Goal: Understand process/instructions

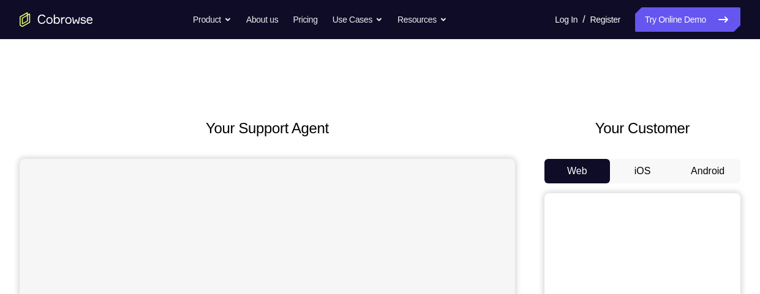
click at [700, 174] on button "Android" at bounding box center [708, 171] width 66 height 24
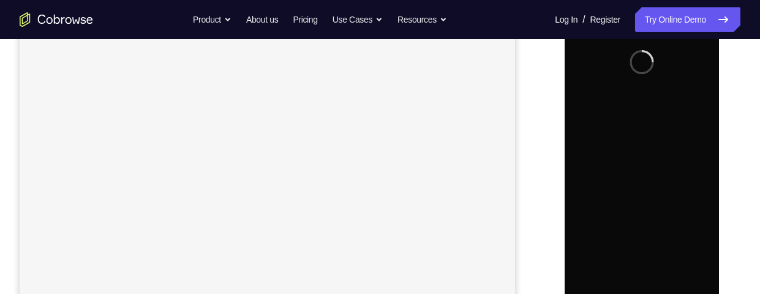
click at [753, 127] on div "Your Support Agent Your Customer Web iOS Android Next Steps We’d be happy to gi…" at bounding box center [380, 226] width 760 height 807
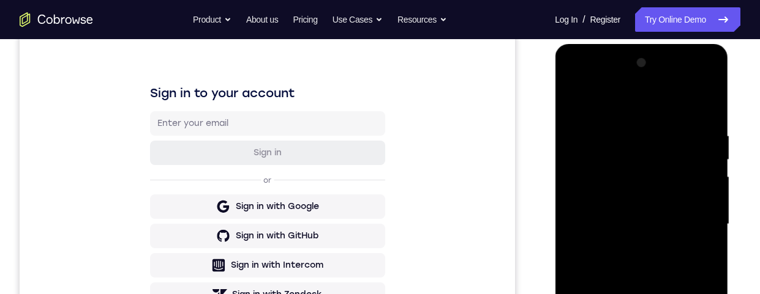
scroll to position [281, 0]
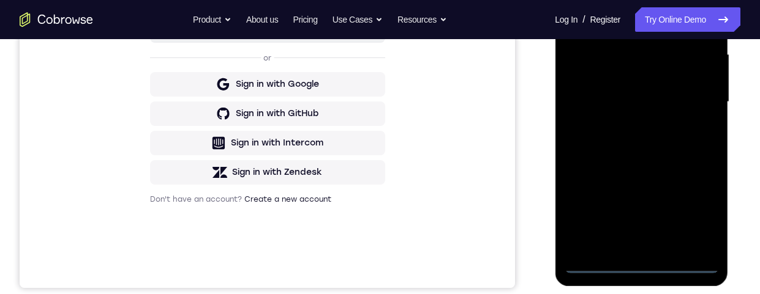
click at [643, 269] on div at bounding box center [641, 102] width 154 height 343
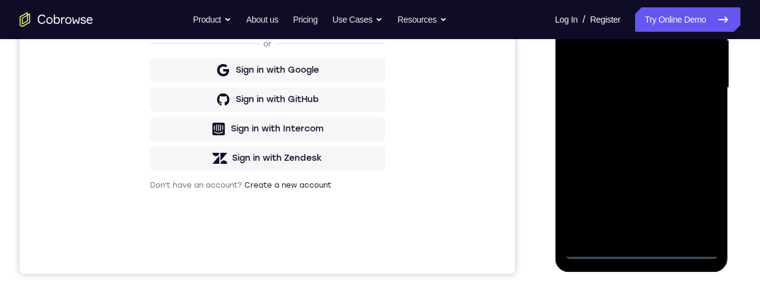
click at [705, 190] on div at bounding box center [641, 88] width 154 height 343
click at [614, 0] on div at bounding box center [641, 88] width 154 height 343
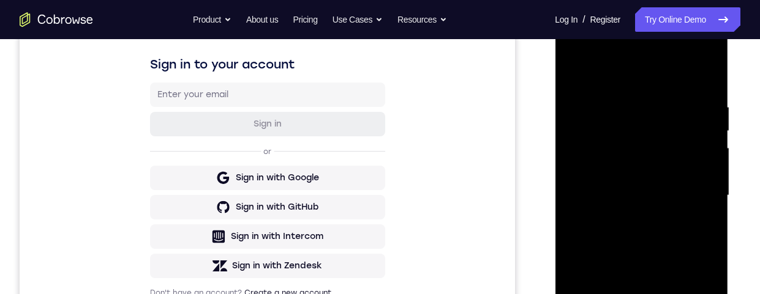
scroll to position [213, 0]
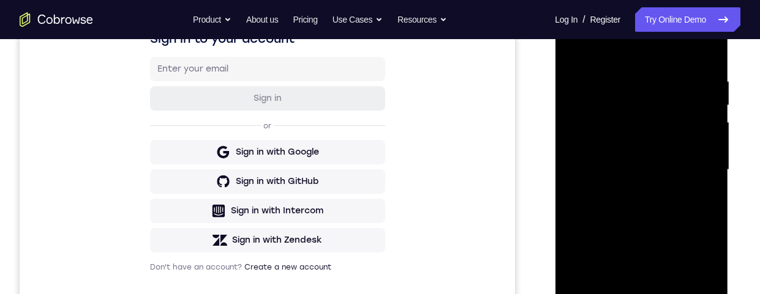
click at [695, 170] on div at bounding box center [641, 170] width 154 height 343
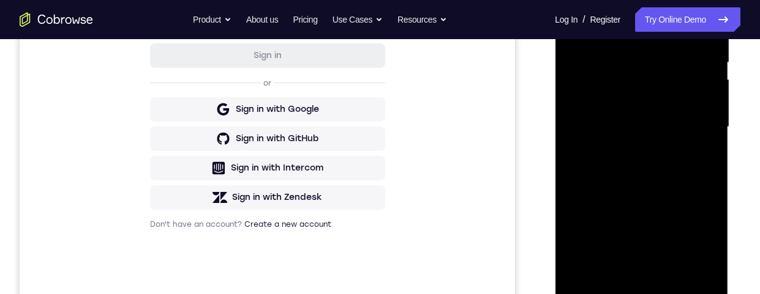
scroll to position [289, 0]
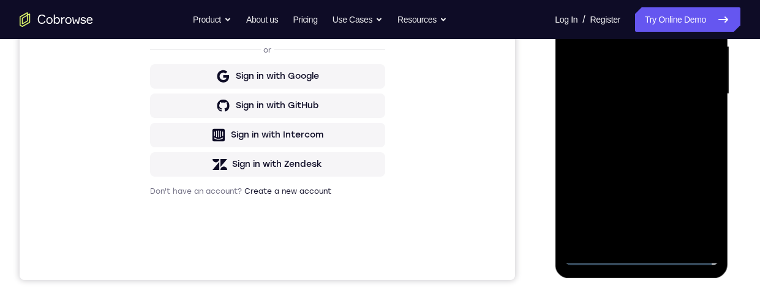
click at [632, 239] on div at bounding box center [641, 94] width 154 height 343
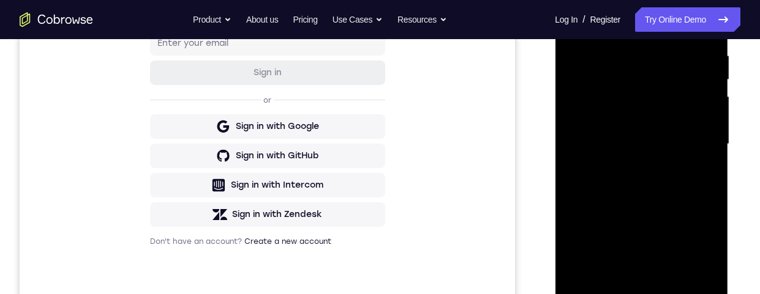
scroll to position [230, 0]
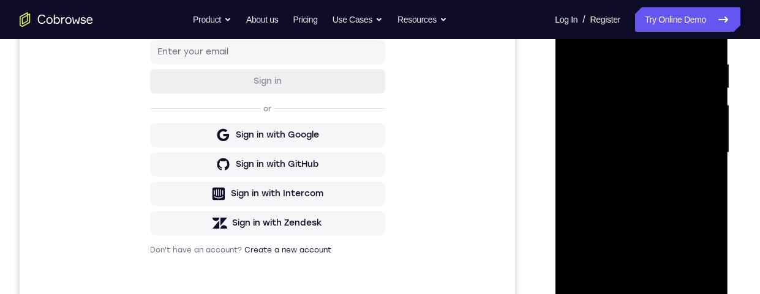
click at [598, 135] on div at bounding box center [641, 153] width 154 height 343
click at [605, 135] on div at bounding box center [641, 153] width 154 height 343
click at [637, 158] on div at bounding box center [641, 153] width 154 height 343
click at [640, 197] on div at bounding box center [641, 153] width 154 height 343
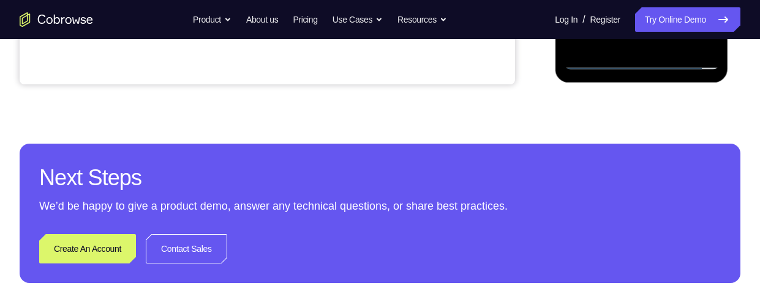
scroll to position [328, 0]
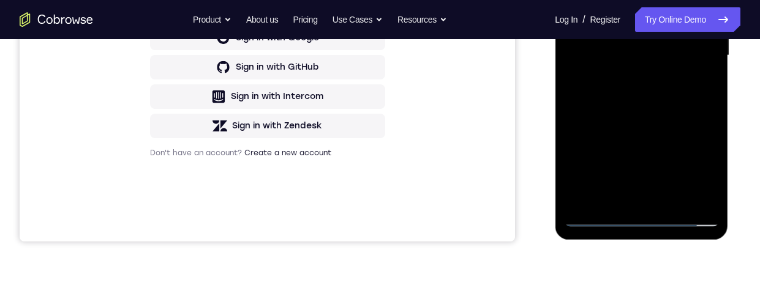
click at [651, 106] on div at bounding box center [641, 55] width 154 height 343
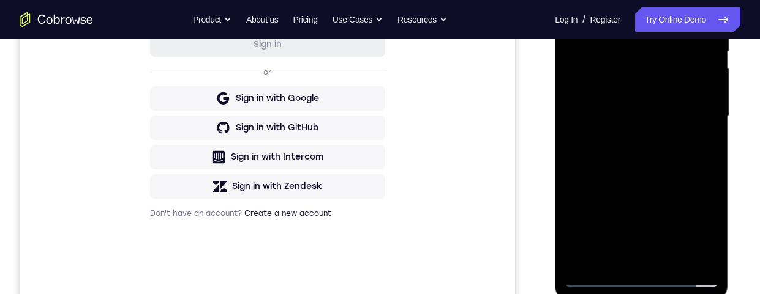
scroll to position [291, 0]
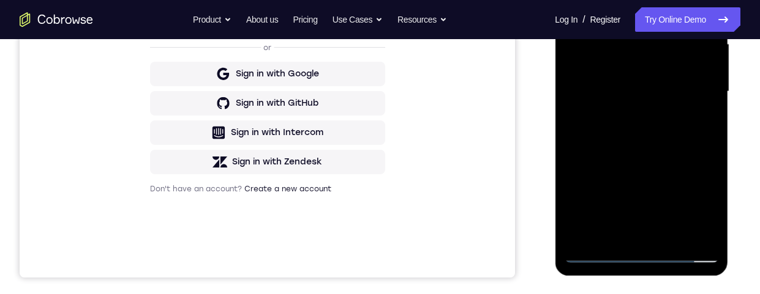
click at [674, 234] on div at bounding box center [641, 91] width 154 height 343
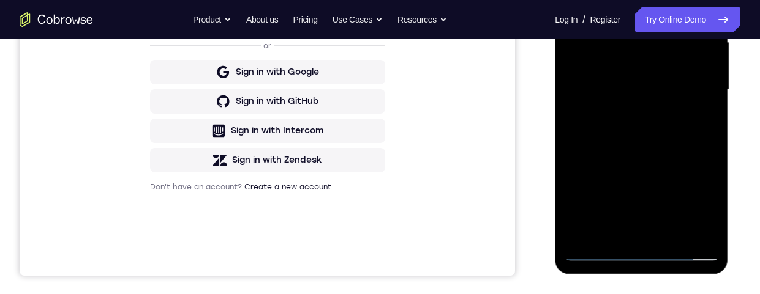
click at [649, 159] on div at bounding box center [641, 90] width 154 height 343
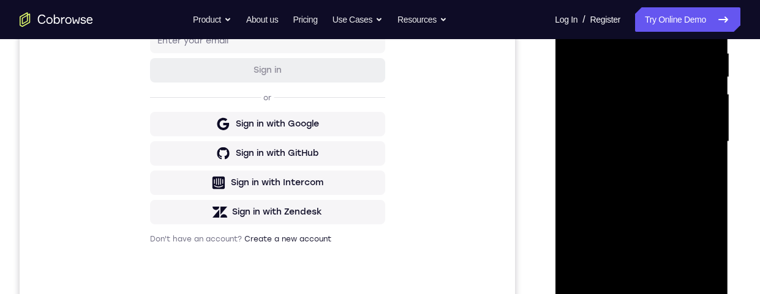
scroll to position [188, 0]
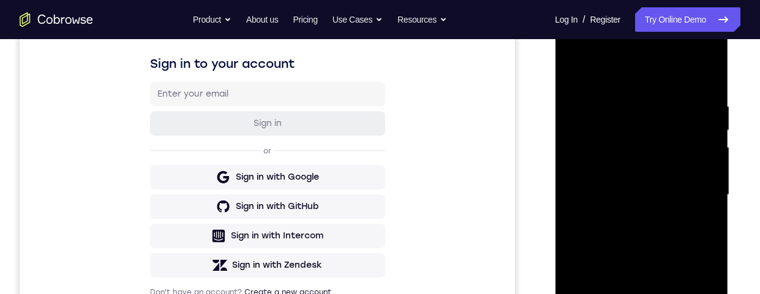
click at [582, 75] on div at bounding box center [641, 195] width 154 height 343
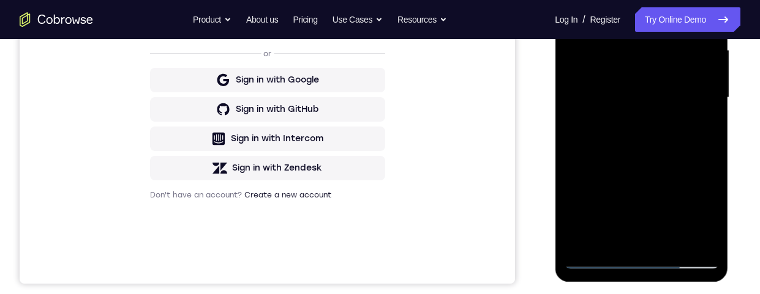
scroll to position [257, 0]
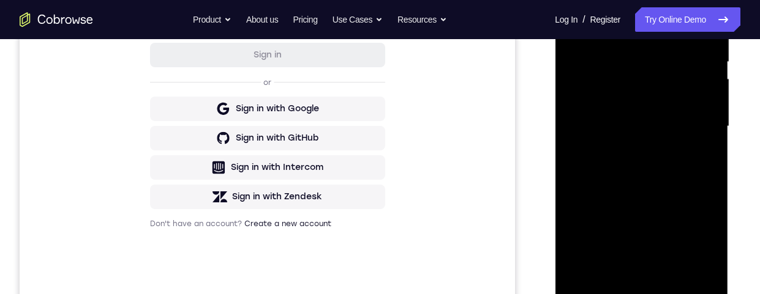
click at [640, 274] on div at bounding box center [641, 126] width 154 height 343
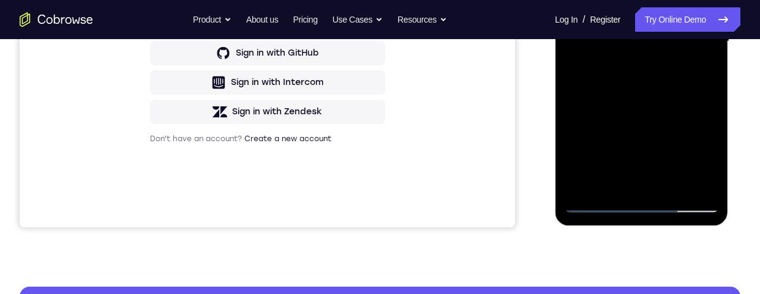
click at [534, 199] on div "Your Support Agent Your Customer Web iOS Android" at bounding box center [380, 2] width 721 height 452
click at [556, 256] on div "Your Support Agent Your Customer Web iOS Android Next Steps We’d be happy to gi…" at bounding box center [380, 101] width 760 height 807
click at [741, 133] on div "Your Support Agent Your Customer Web iOS Android Next Steps We’d be happy to gi…" at bounding box center [380, 101] width 760 height 807
click at [683, 156] on div at bounding box center [641, 41] width 154 height 343
click at [650, 161] on div at bounding box center [641, 41] width 154 height 343
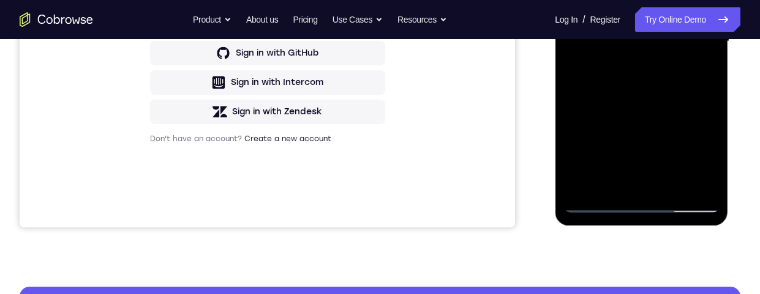
click at [640, 191] on div at bounding box center [641, 41] width 154 height 343
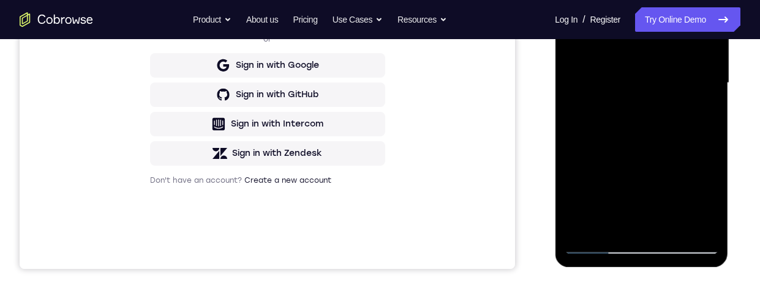
scroll to position [232, 0]
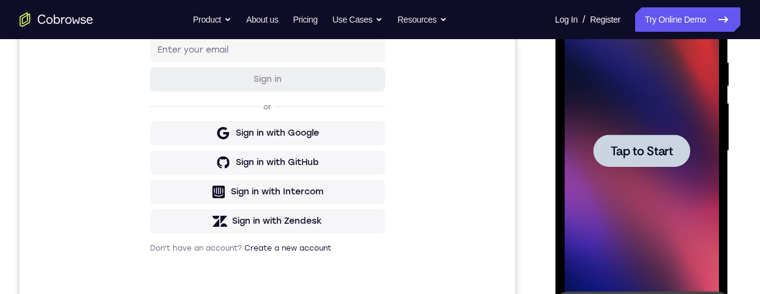
click at [642, 157] on span "Tap to Start" at bounding box center [641, 151] width 62 height 12
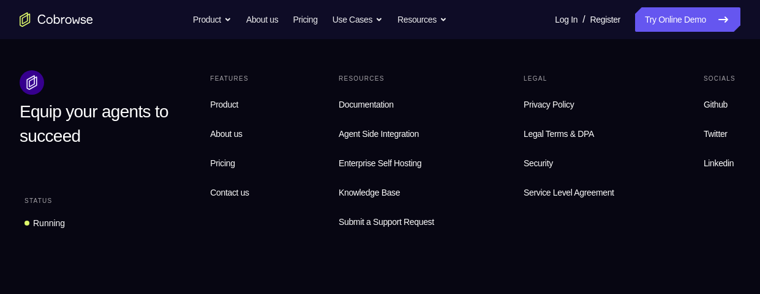
scroll to position [437, 0]
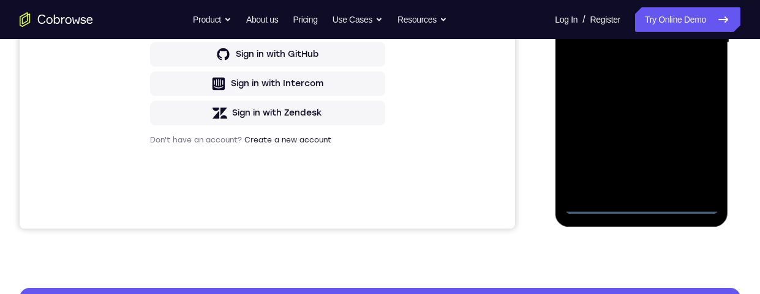
click at [639, 203] on div at bounding box center [641, 42] width 154 height 343
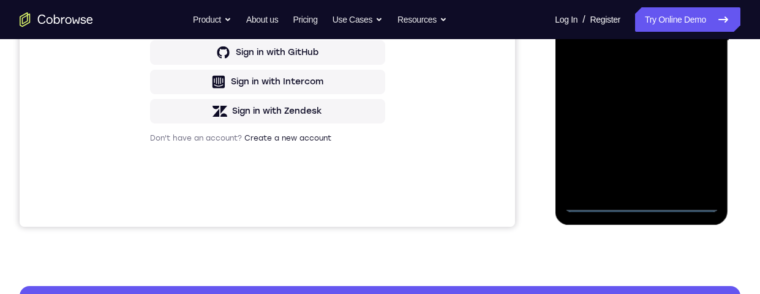
scroll to position [332, 0]
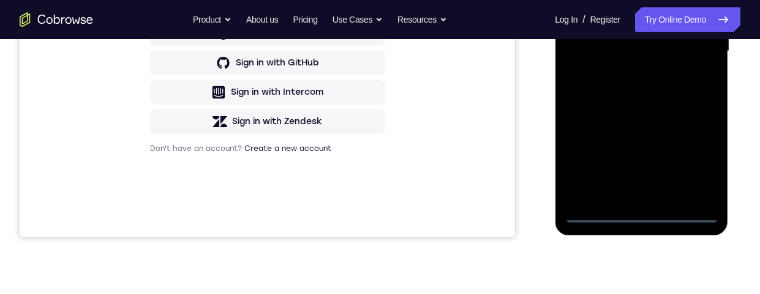
click at [700, 167] on div at bounding box center [641, 51] width 154 height 343
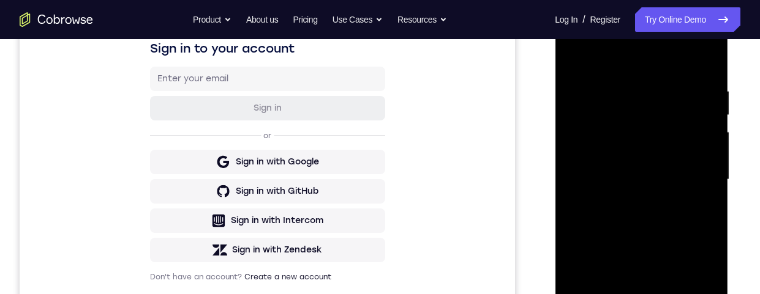
scroll to position [170, 0]
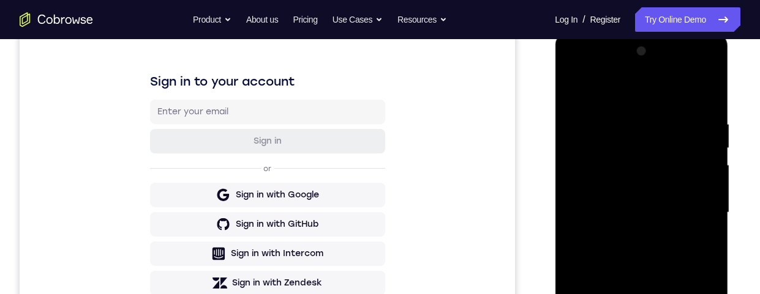
click at [635, 100] on div at bounding box center [641, 213] width 154 height 343
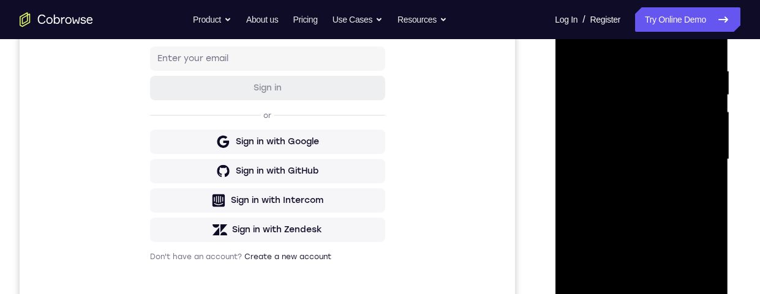
click at [694, 155] on div at bounding box center [641, 159] width 154 height 343
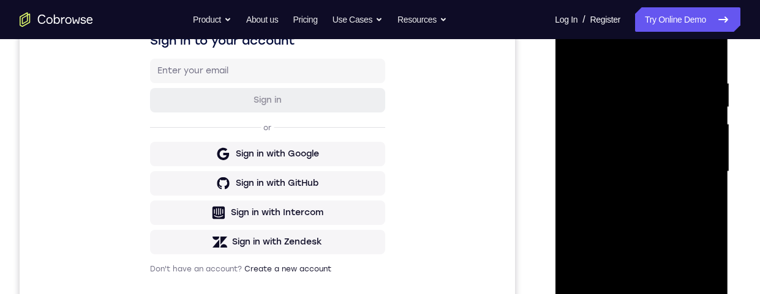
scroll to position [295, 0]
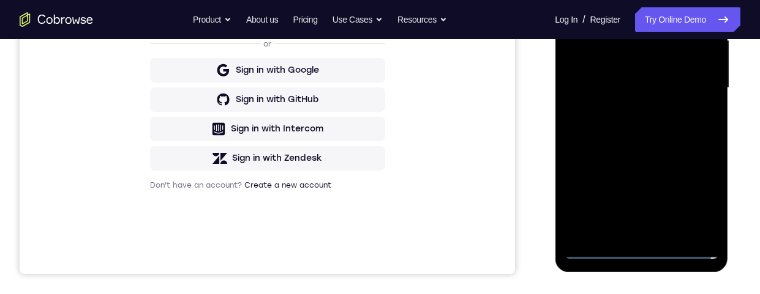
click at [634, 111] on div at bounding box center [641, 88] width 154 height 343
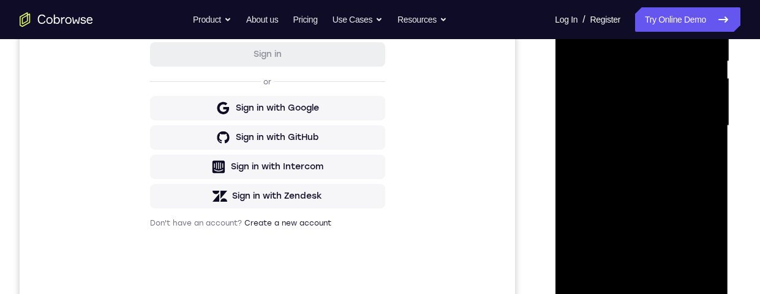
scroll to position [243, 0]
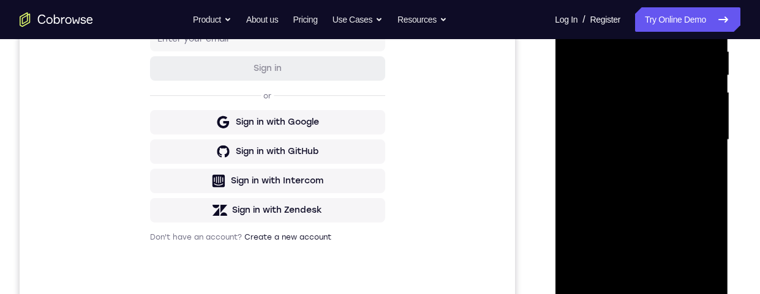
click at [621, 133] on div at bounding box center [641, 140] width 154 height 343
click at [616, 116] on div at bounding box center [641, 140] width 154 height 343
click at [652, 145] on div at bounding box center [641, 140] width 154 height 343
click at [647, 187] on div at bounding box center [641, 140] width 154 height 343
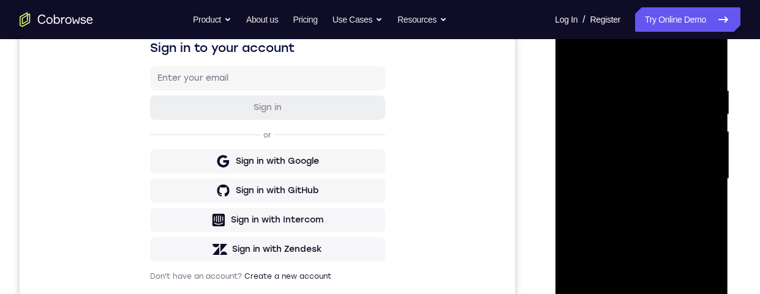
scroll to position [219, 0]
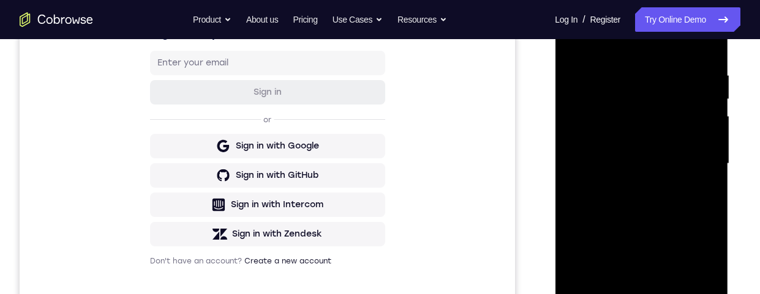
click at [641, 294] on div at bounding box center [641, 164] width 154 height 343
click at [643, 213] on div at bounding box center [641, 164] width 154 height 343
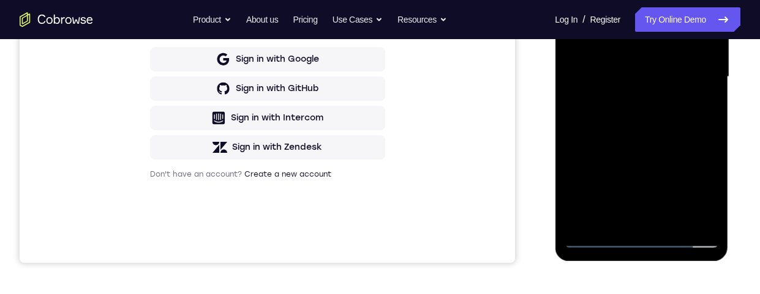
click at [646, 222] on div at bounding box center [641, 77] width 154 height 343
click at [645, 222] on div at bounding box center [641, 77] width 154 height 343
click at [640, 222] on div at bounding box center [641, 77] width 154 height 343
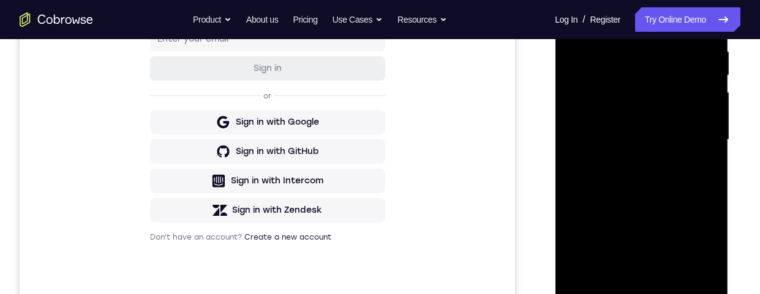
scroll to position [236, 0]
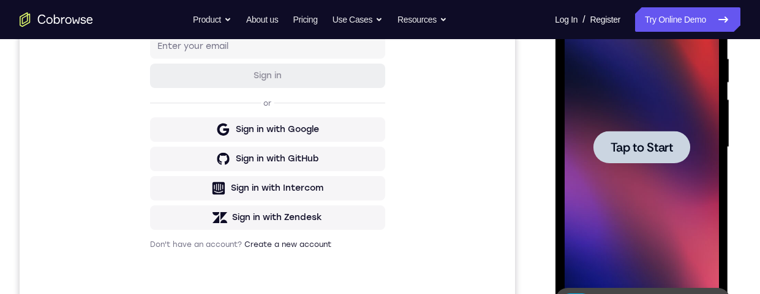
click at [654, 148] on span "Tap to Start" at bounding box center [641, 147] width 62 height 12
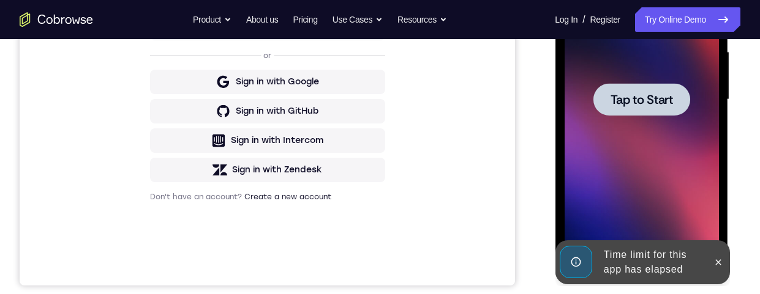
scroll to position [289, 0]
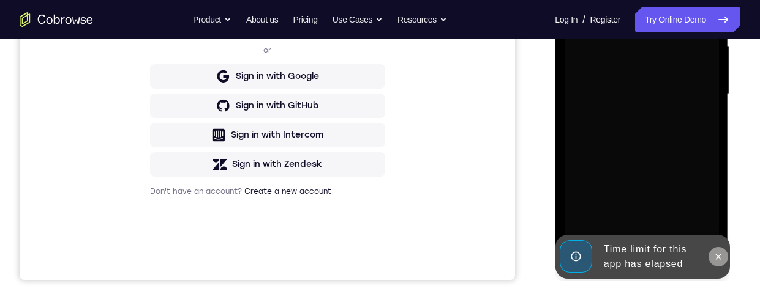
click at [719, 263] on button at bounding box center [718, 257] width 20 height 20
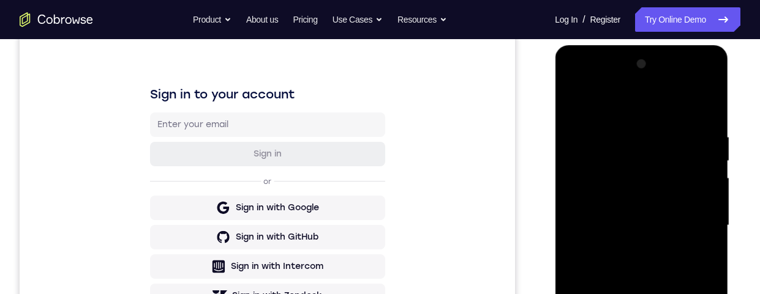
scroll to position [234, 0]
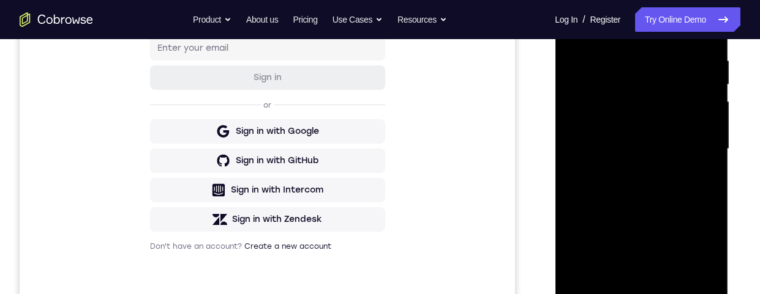
click at [647, 294] on div at bounding box center [641, 149] width 154 height 343
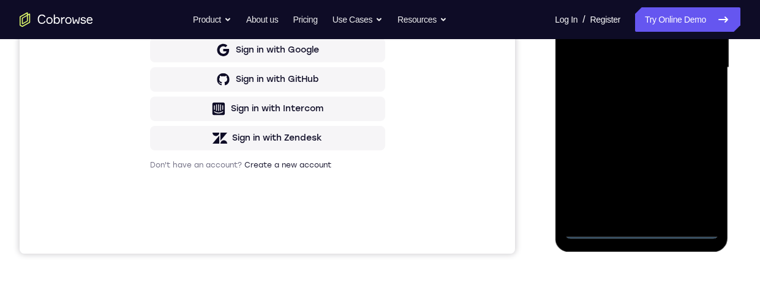
click at [703, 180] on div at bounding box center [641, 68] width 154 height 343
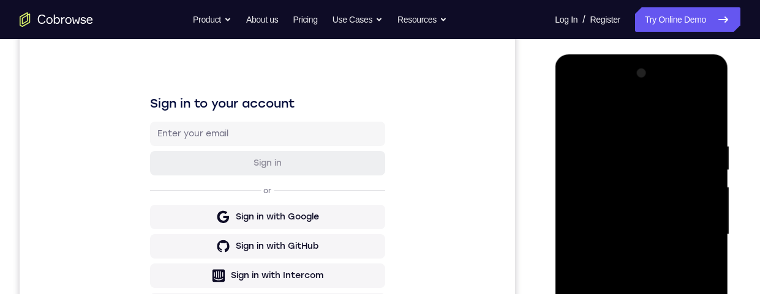
click at [655, 111] on div at bounding box center [641, 235] width 154 height 343
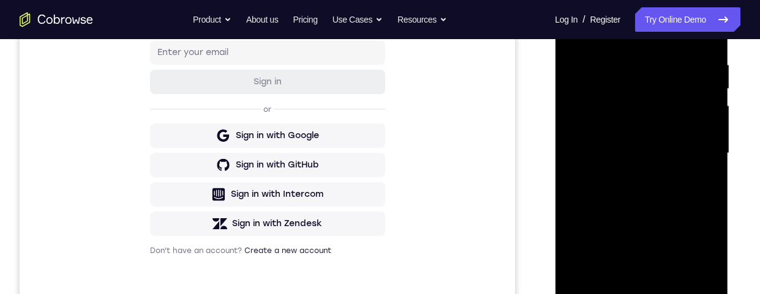
click at [697, 152] on div at bounding box center [641, 153] width 154 height 343
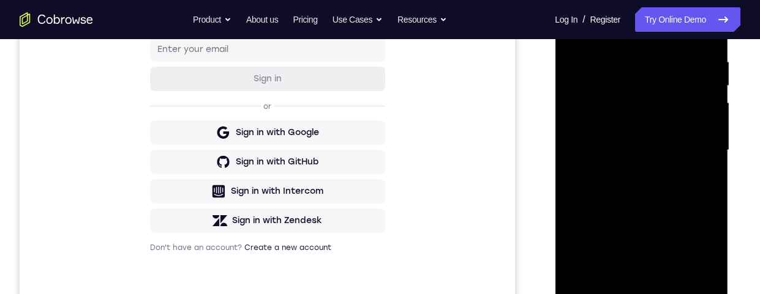
scroll to position [299, 0]
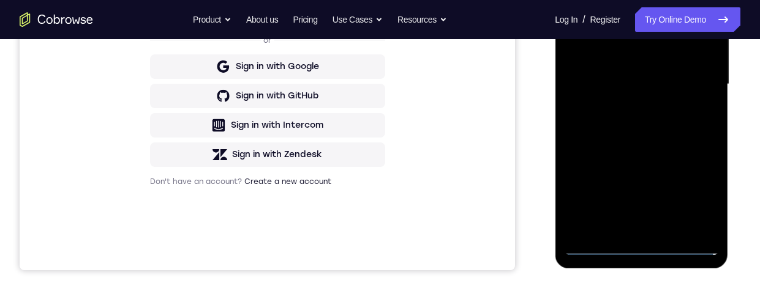
click at [634, 231] on div at bounding box center [641, 84] width 154 height 343
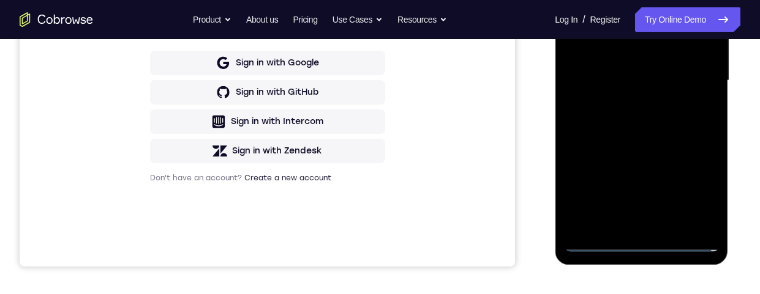
click at [683, 67] on div at bounding box center [641, 80] width 154 height 343
click at [631, 62] on div at bounding box center [641, 80] width 154 height 343
click at [645, 86] on div at bounding box center [641, 80] width 154 height 343
click at [635, 126] on div at bounding box center [641, 80] width 154 height 343
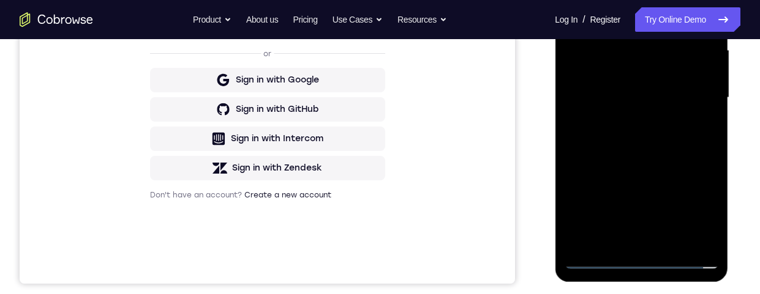
scroll to position [241, 0]
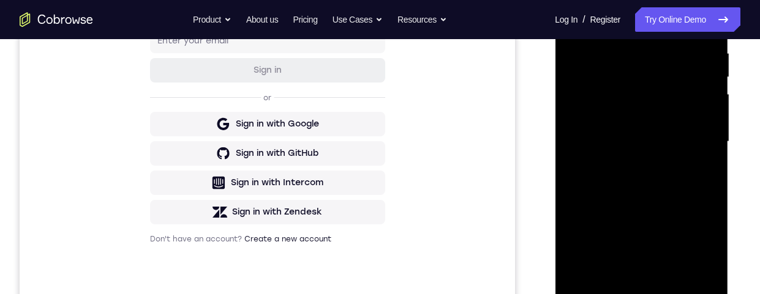
click at [748, 78] on div "Your Support Agent Your Customer Web iOS Android Next Steps We’d be happy to gi…" at bounding box center [380, 201] width 760 height 807
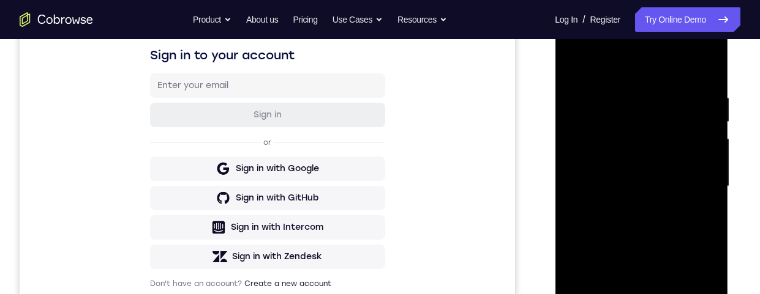
scroll to position [242, 0]
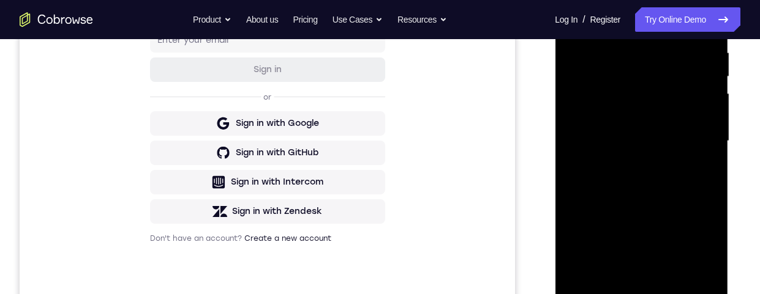
click at [648, 196] on div at bounding box center [641, 141] width 154 height 343
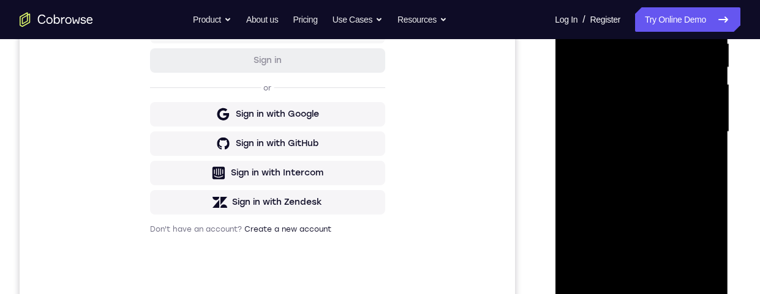
scroll to position [340, 0]
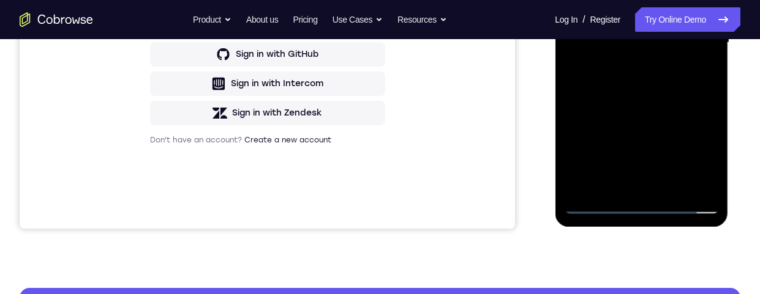
click at [646, 189] on div at bounding box center [641, 42] width 154 height 343
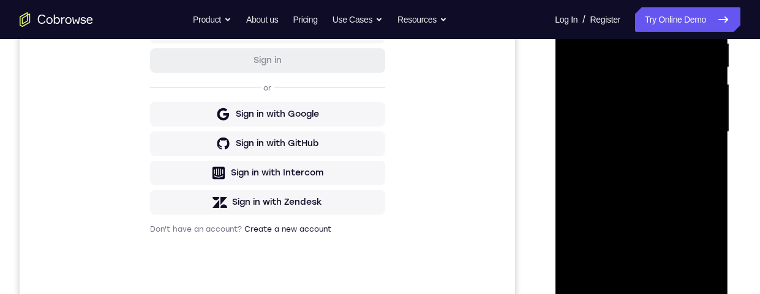
scroll to position [252, 0]
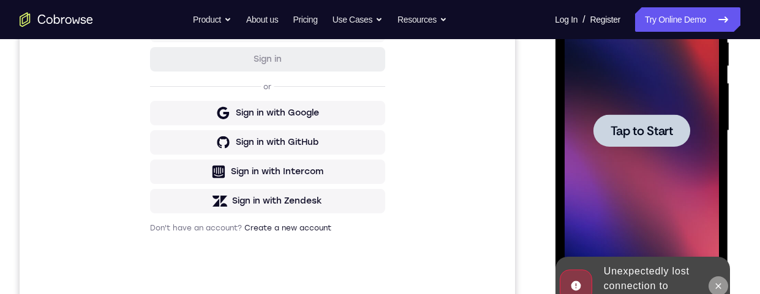
click at [713, 291] on button at bounding box center [718, 287] width 20 height 20
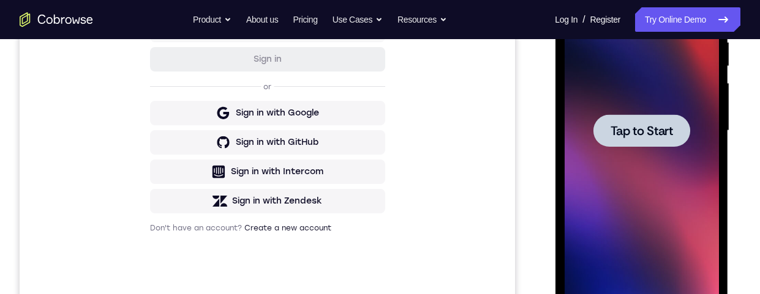
click at [640, 140] on div at bounding box center [641, 130] width 97 height 32
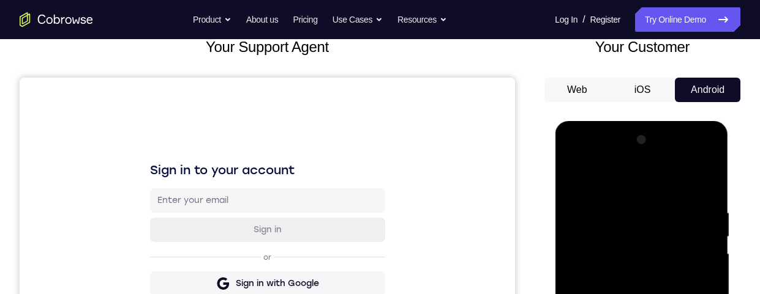
scroll to position [165, 0]
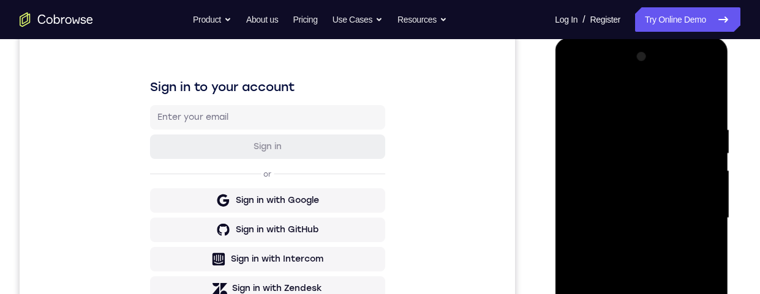
click at [642, 294] on div at bounding box center [641, 218] width 154 height 343
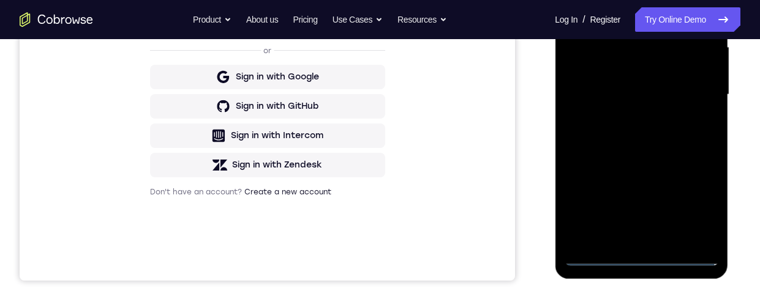
click at [693, 206] on div at bounding box center [641, 94] width 154 height 343
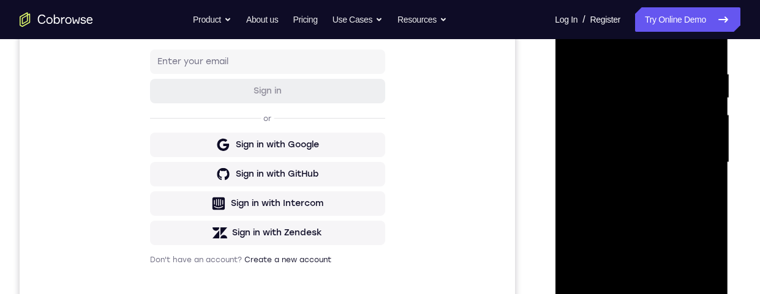
scroll to position [148, 0]
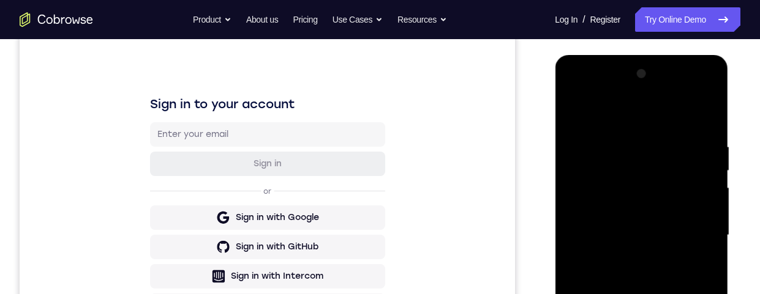
click at [671, 122] on div at bounding box center [641, 235] width 154 height 343
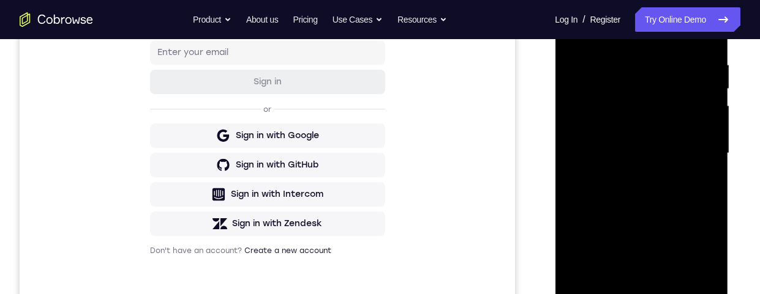
click at [703, 150] on div at bounding box center [641, 153] width 154 height 343
click at [626, 176] on div at bounding box center [641, 153] width 154 height 343
click at [643, 146] on div at bounding box center [641, 153] width 154 height 343
click at [614, 129] on div at bounding box center [641, 153] width 154 height 343
click at [639, 159] on div at bounding box center [641, 153] width 154 height 343
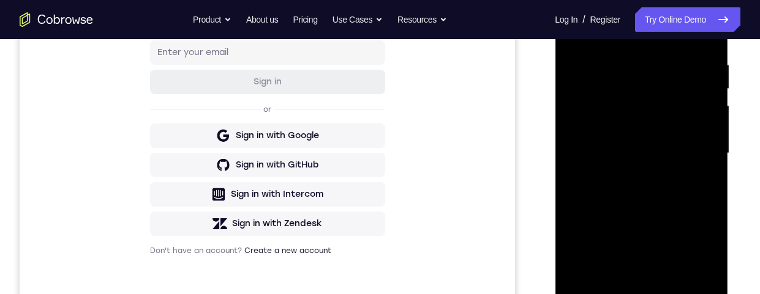
click at [635, 203] on div at bounding box center [641, 153] width 154 height 343
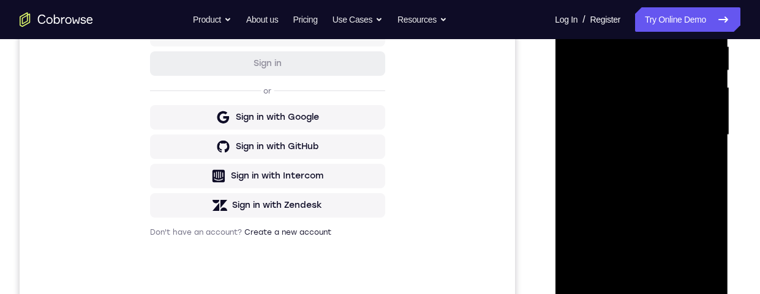
scroll to position [261, 0]
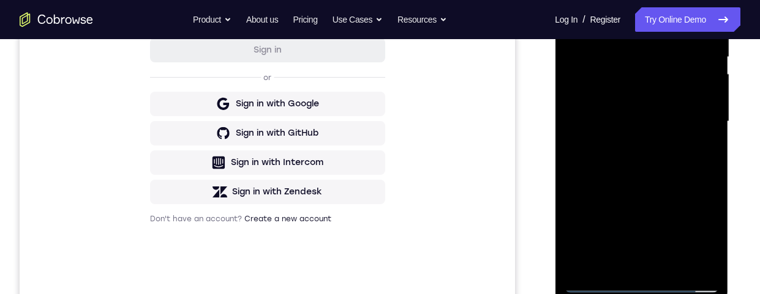
click at [649, 181] on div at bounding box center [641, 121] width 154 height 343
click at [648, 260] on div at bounding box center [641, 121] width 154 height 343
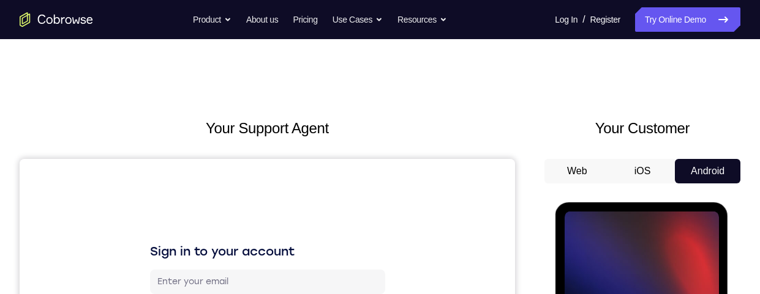
scroll to position [115, 0]
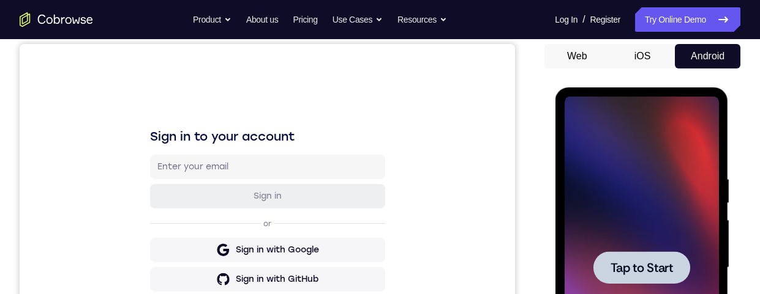
click at [629, 263] on span "Tap to Start" at bounding box center [641, 268] width 62 height 12
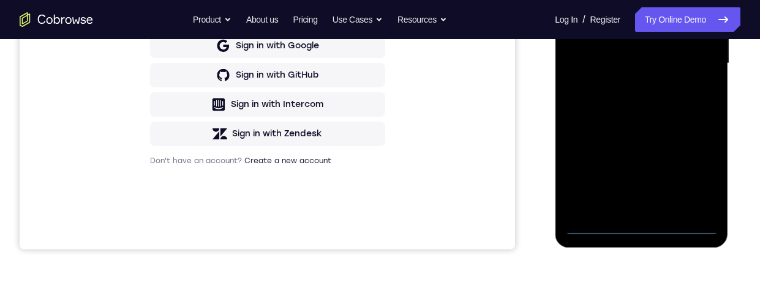
scroll to position [321, 0]
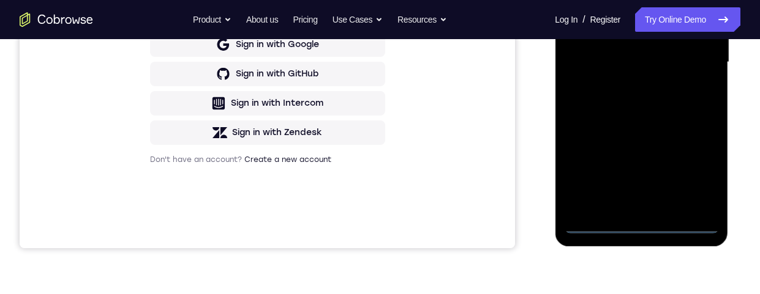
click at [635, 220] on div at bounding box center [641, 62] width 154 height 343
click at [691, 165] on div at bounding box center [641, 62] width 154 height 343
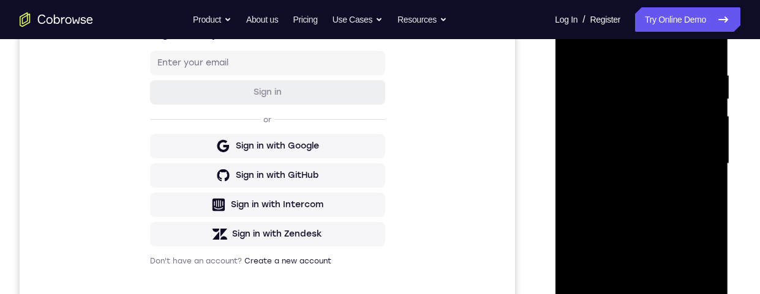
scroll to position [155, 0]
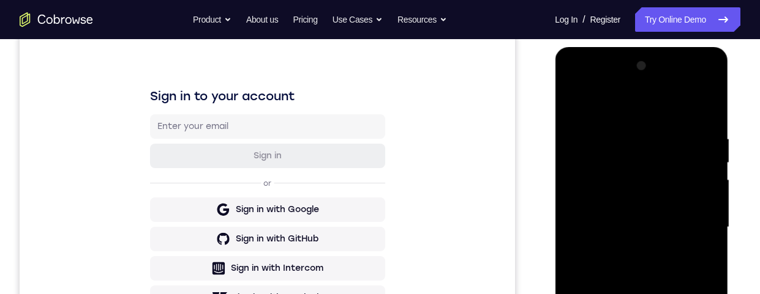
click at [599, 107] on div at bounding box center [641, 227] width 154 height 343
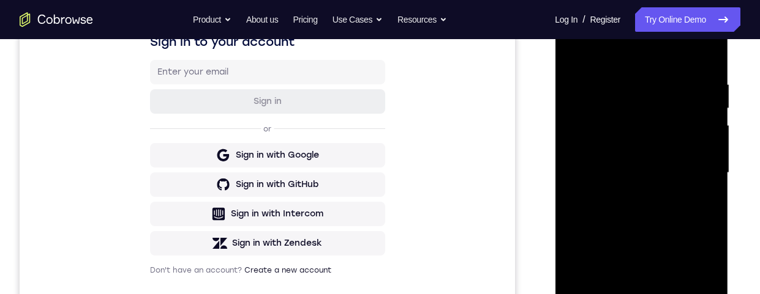
scroll to position [244, 0]
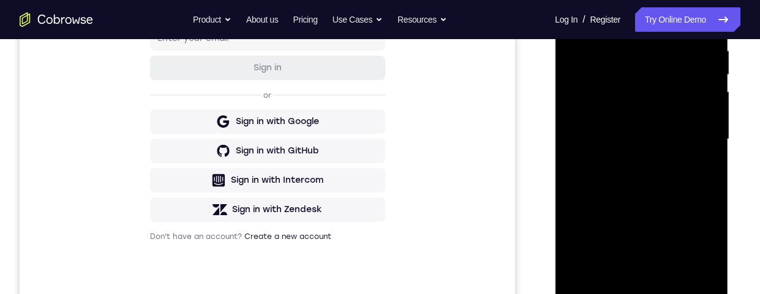
click at [692, 139] on div at bounding box center [641, 139] width 154 height 343
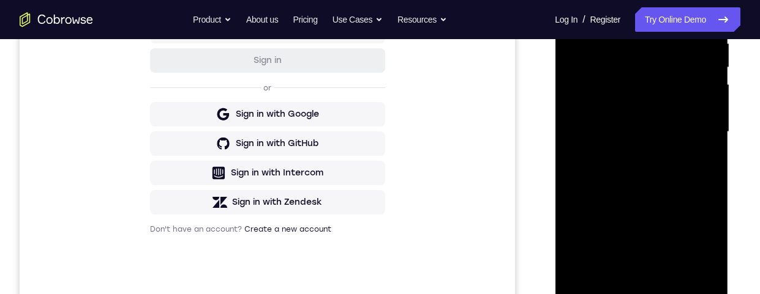
scroll to position [271, 0]
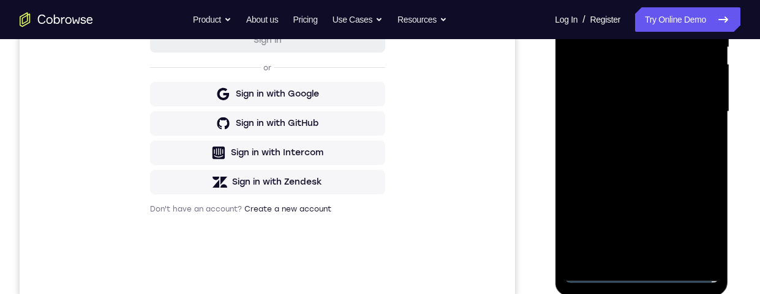
click at [626, 256] on div at bounding box center [641, 112] width 154 height 343
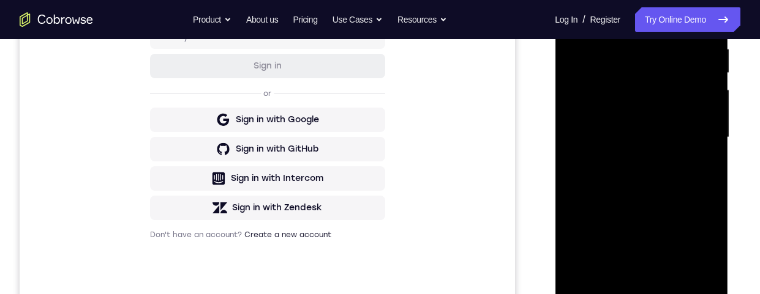
scroll to position [243, 0]
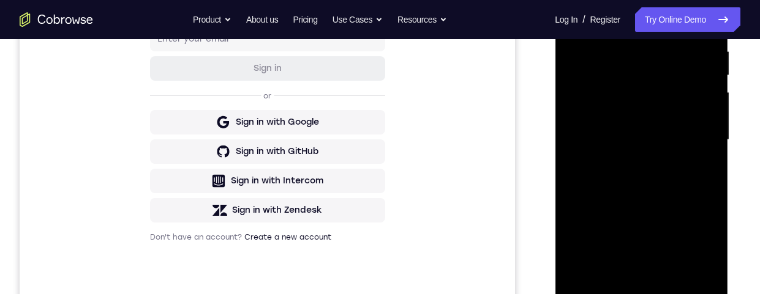
click at [588, 128] on div at bounding box center [641, 140] width 154 height 343
click at [604, 122] on div at bounding box center [641, 140] width 154 height 343
click at [631, 143] on div at bounding box center [641, 140] width 154 height 343
click at [635, 182] on div at bounding box center [641, 140] width 154 height 343
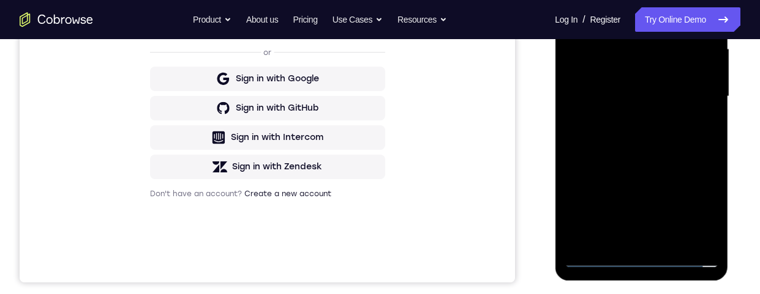
scroll to position [287, 0]
click at [649, 149] on div at bounding box center [641, 96] width 154 height 343
click at [642, 145] on div at bounding box center [641, 96] width 154 height 343
click at [641, 148] on div at bounding box center [641, 96] width 154 height 343
click at [638, 143] on div at bounding box center [641, 96] width 154 height 343
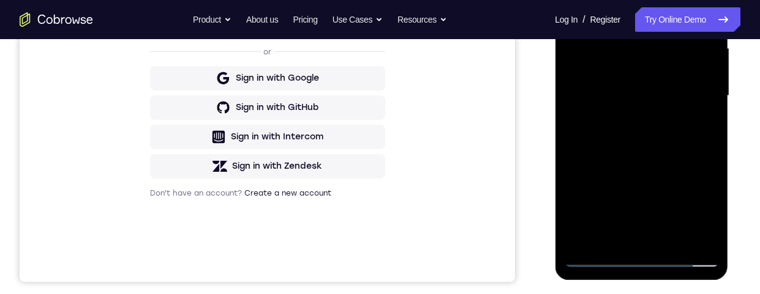
click at [711, 0] on div at bounding box center [641, 96] width 154 height 343
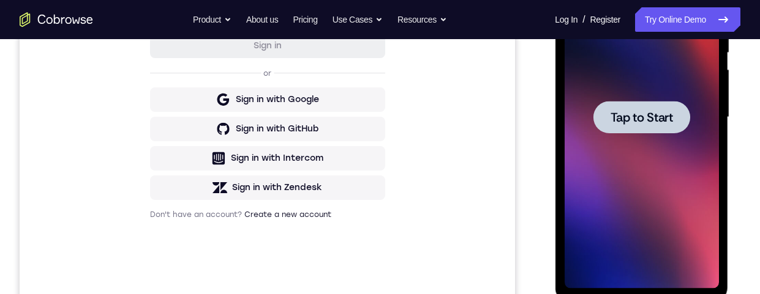
scroll to position [285, 0]
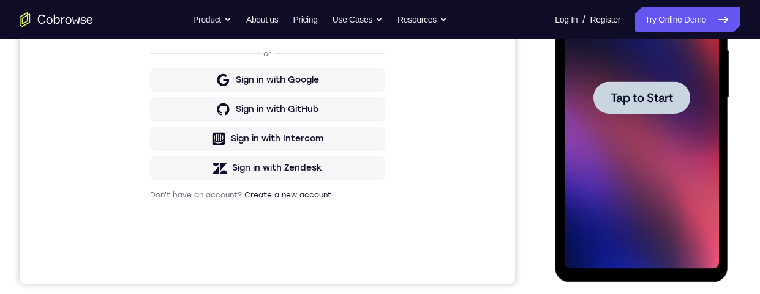
click at [632, 98] on span "Tap to Start" at bounding box center [641, 98] width 62 height 12
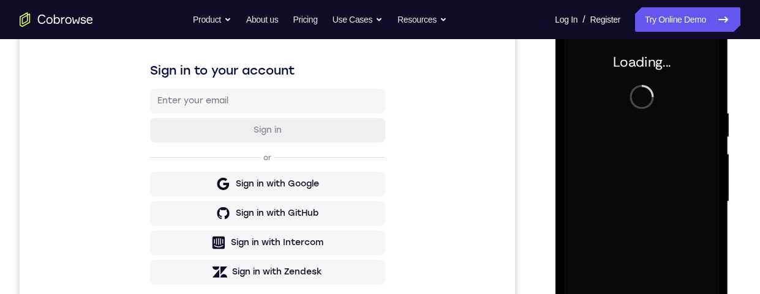
scroll to position [185, 0]
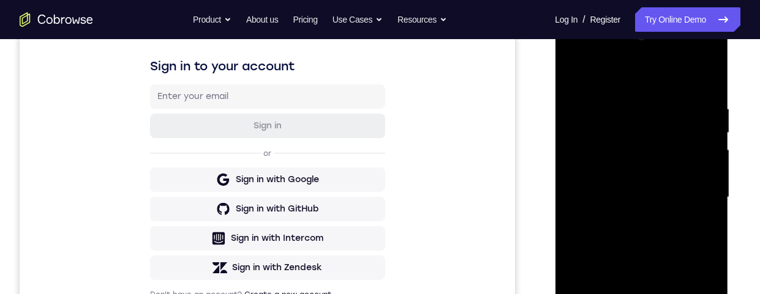
click at [640, 294] on div at bounding box center [641, 197] width 154 height 343
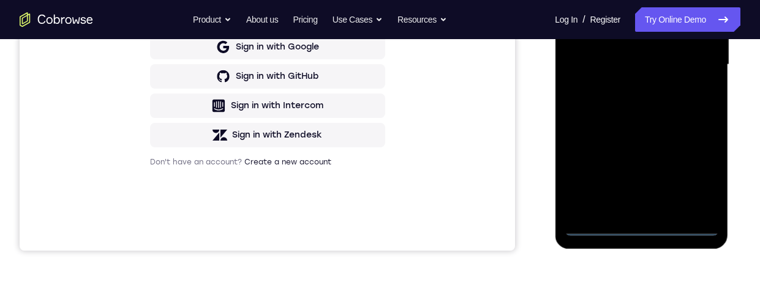
click at [694, 179] on div at bounding box center [641, 64] width 154 height 343
click at [614, 0] on div at bounding box center [641, 64] width 154 height 343
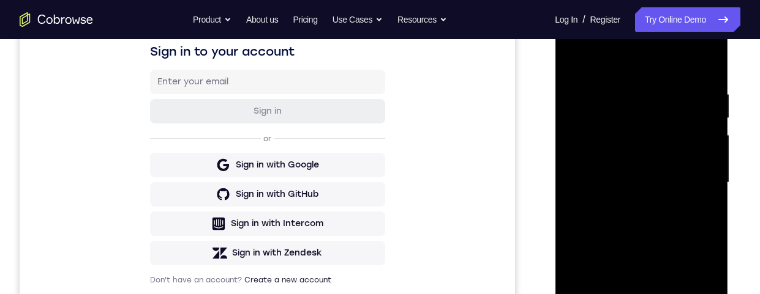
click at [695, 179] on div at bounding box center [641, 183] width 154 height 343
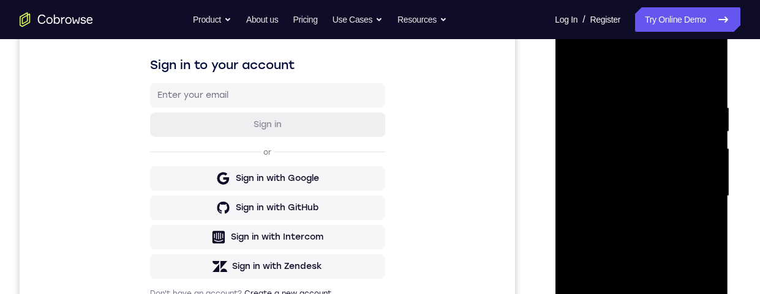
scroll to position [209, 0]
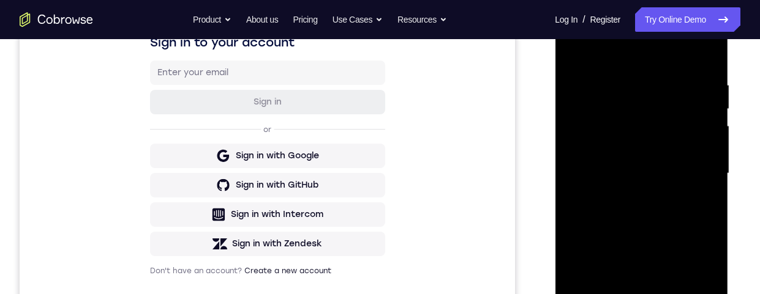
click at [693, 169] on div at bounding box center [641, 173] width 154 height 343
click at [627, 294] on div at bounding box center [641, 173] width 154 height 343
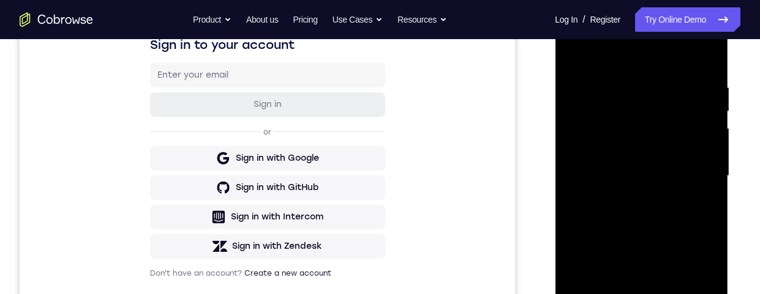
click at [605, 171] on div at bounding box center [641, 176] width 154 height 343
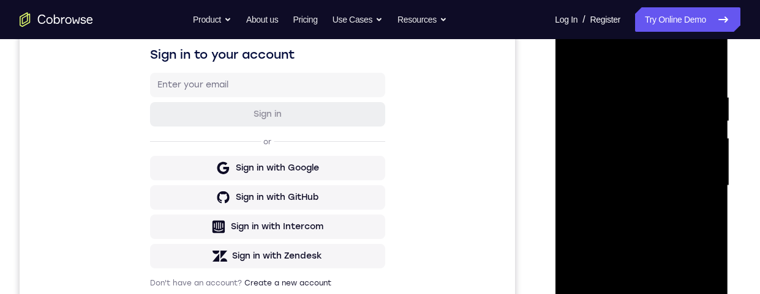
click at [611, 160] on div at bounding box center [641, 186] width 154 height 343
click at [642, 192] on div at bounding box center [641, 186] width 154 height 343
click at [657, 229] on div at bounding box center [641, 186] width 154 height 343
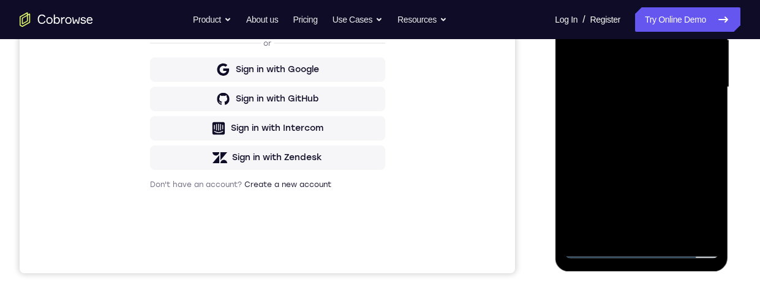
click at [642, 233] on div at bounding box center [641, 87] width 154 height 343
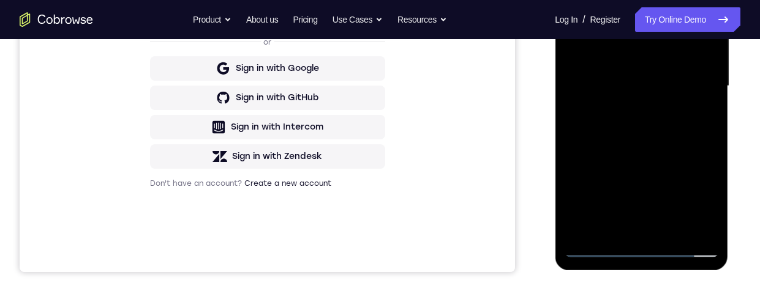
click at [647, 140] on div at bounding box center [641, 86] width 154 height 343
click at [645, 228] on div at bounding box center [641, 86] width 154 height 343
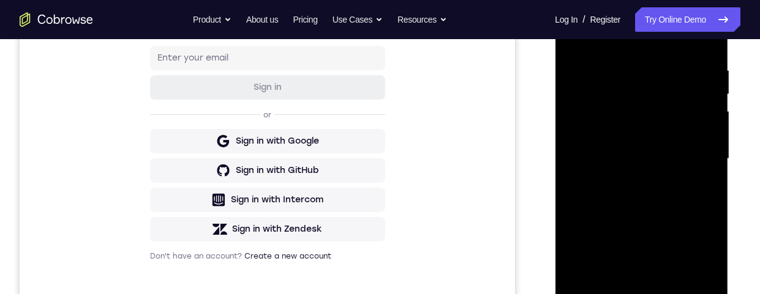
scroll to position [282, 0]
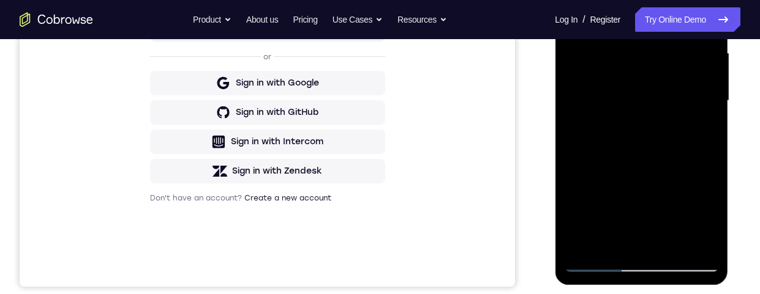
click at [681, 240] on div at bounding box center [641, 101] width 154 height 343
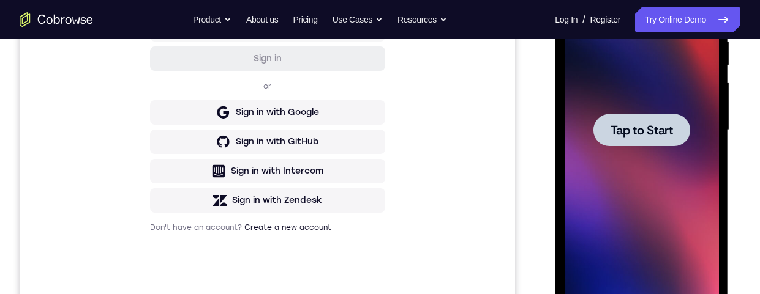
scroll to position [0, 0]
